Goal: Task Accomplishment & Management: Manage account settings

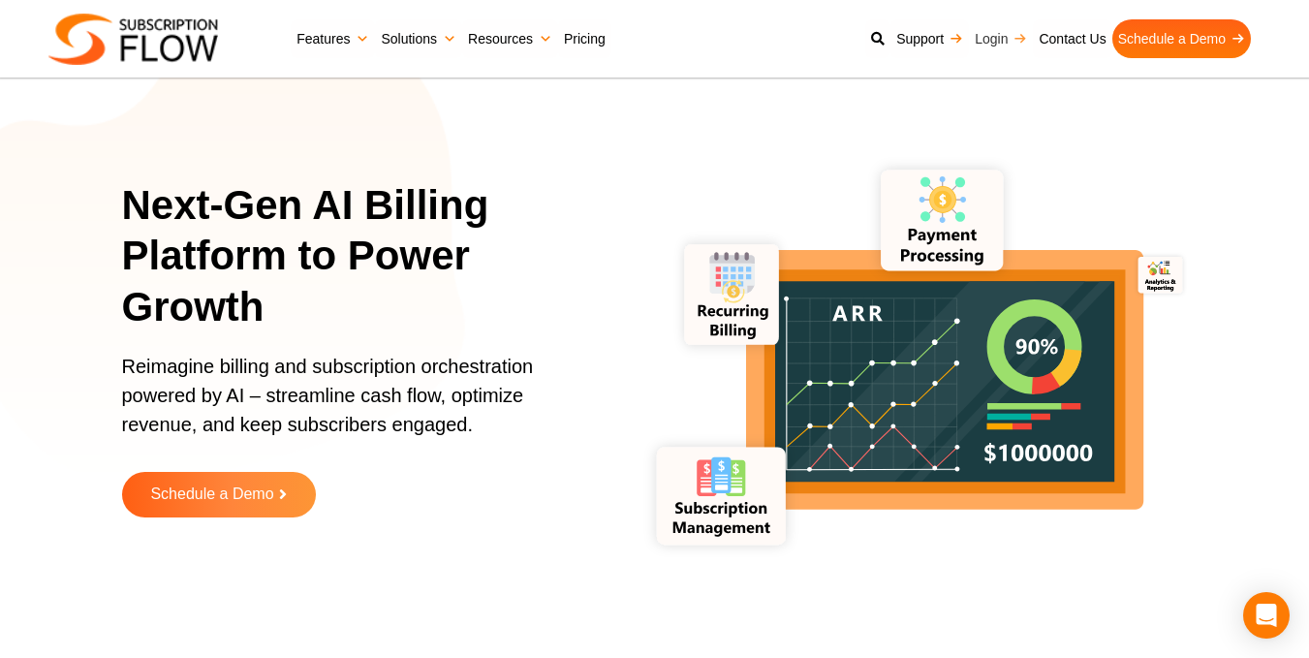
click at [999, 45] on link "Login" at bounding box center [1001, 38] width 64 height 39
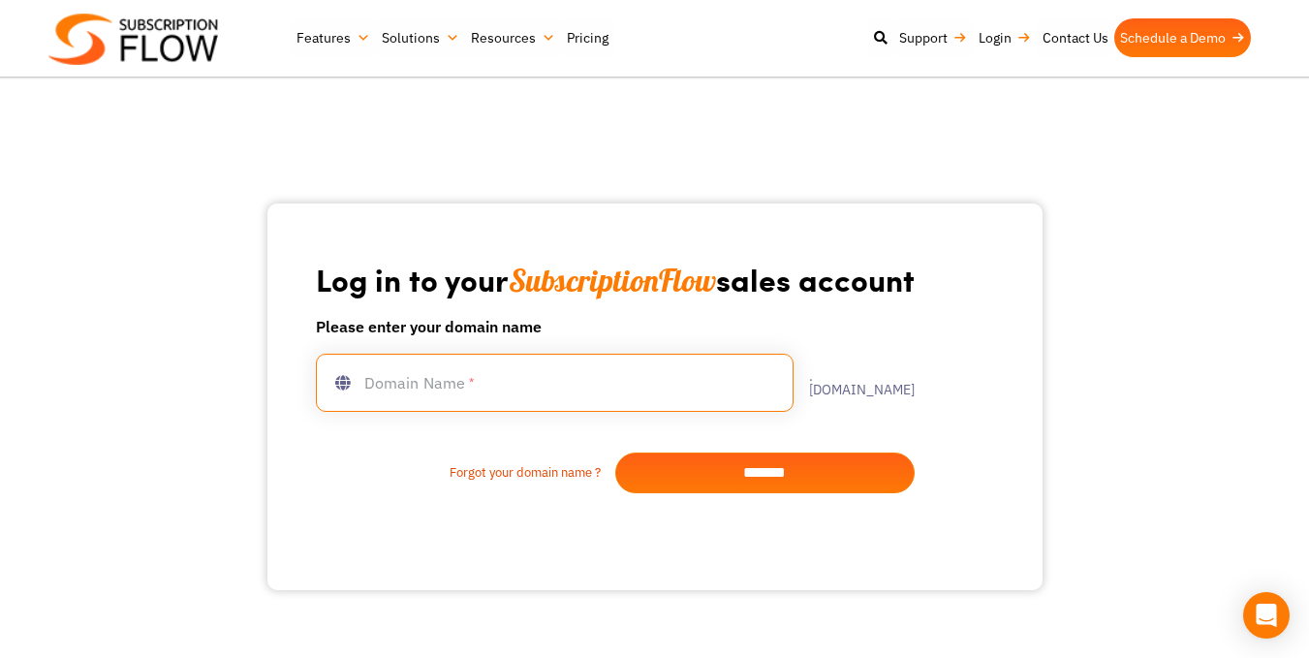
click at [653, 384] on input "text" at bounding box center [555, 383] width 478 height 58
type input "**********"
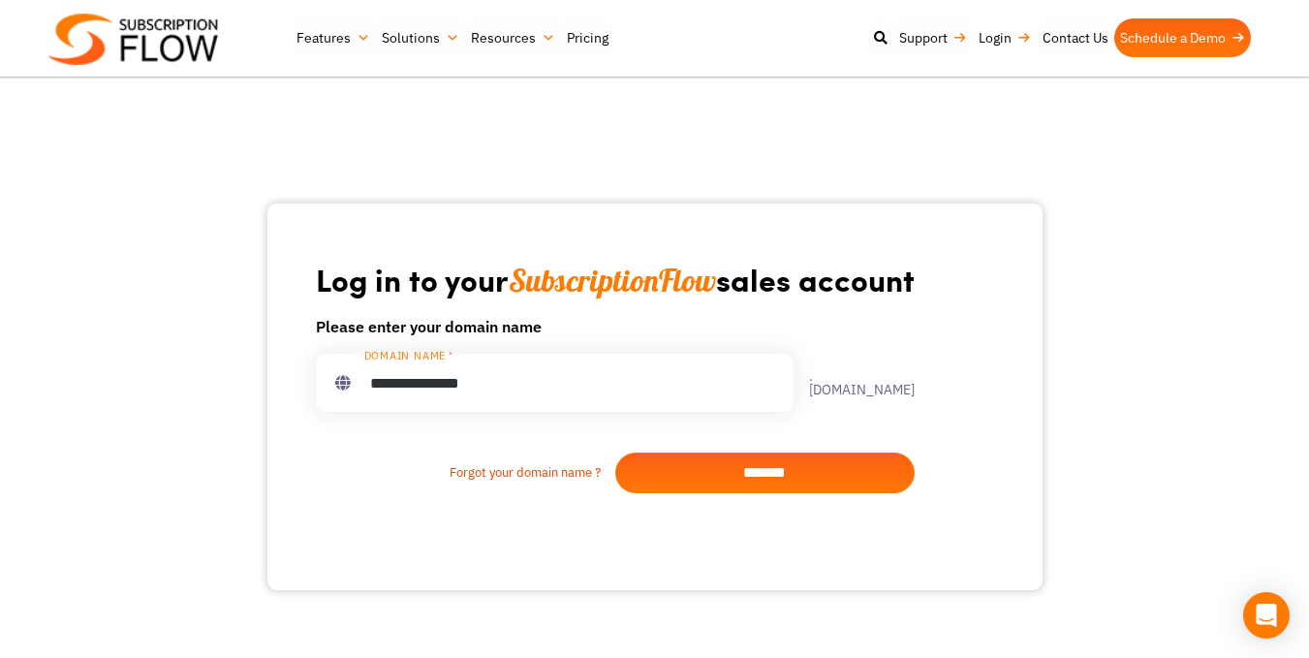
click at [763, 455] on input "*******" at bounding box center [764, 472] width 299 height 41
